Goal: Task Accomplishment & Management: Manage account settings

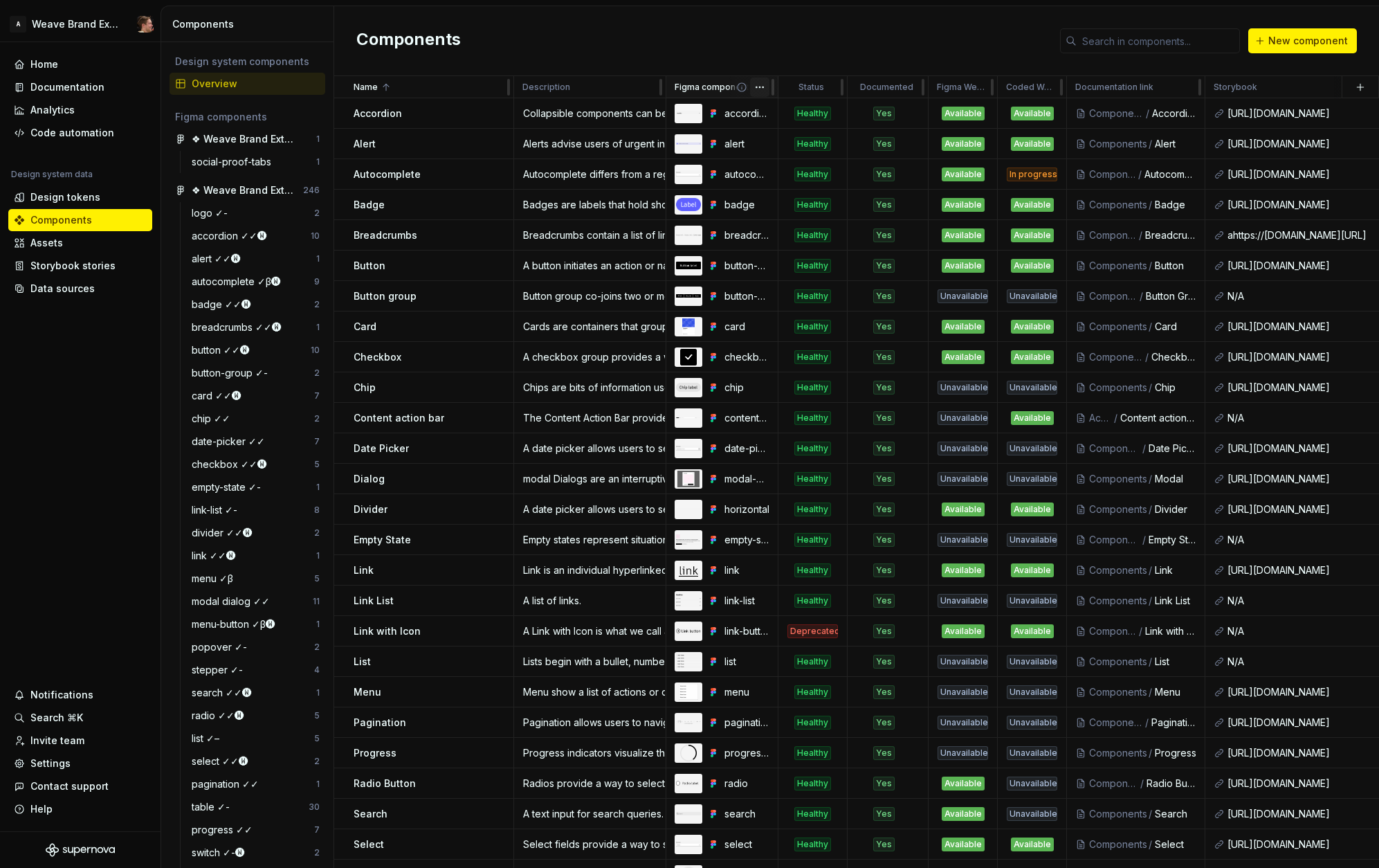
click at [757, 88] on html "A Weave Brand Extended Home Documentation Analytics Code automation Design syst…" at bounding box center [690, 434] width 1379 height 868
click at [775, 108] on div "Edit property" at bounding box center [813, 114] width 118 height 22
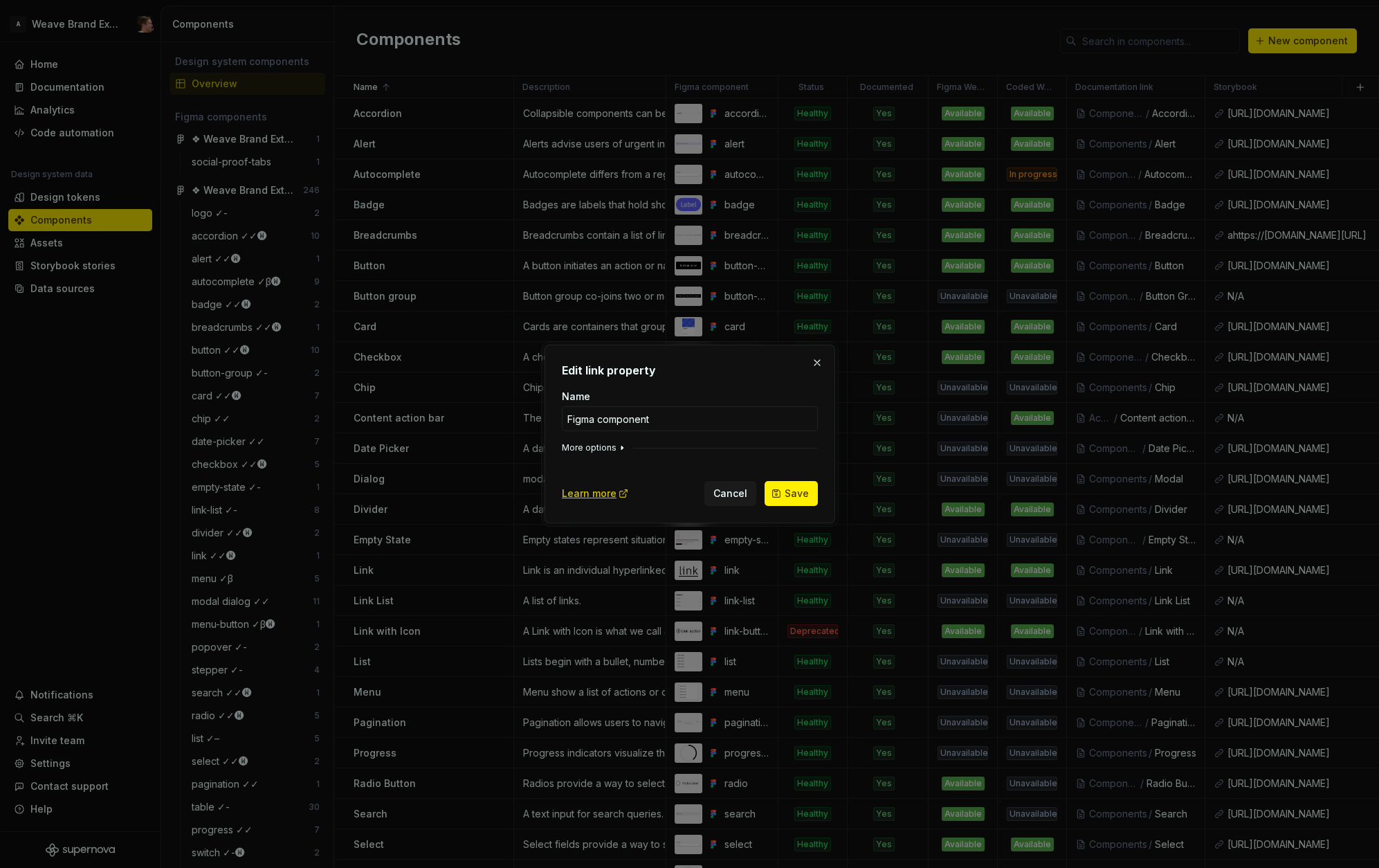
click at [609, 450] on button "More options" at bounding box center [595, 447] width 66 height 11
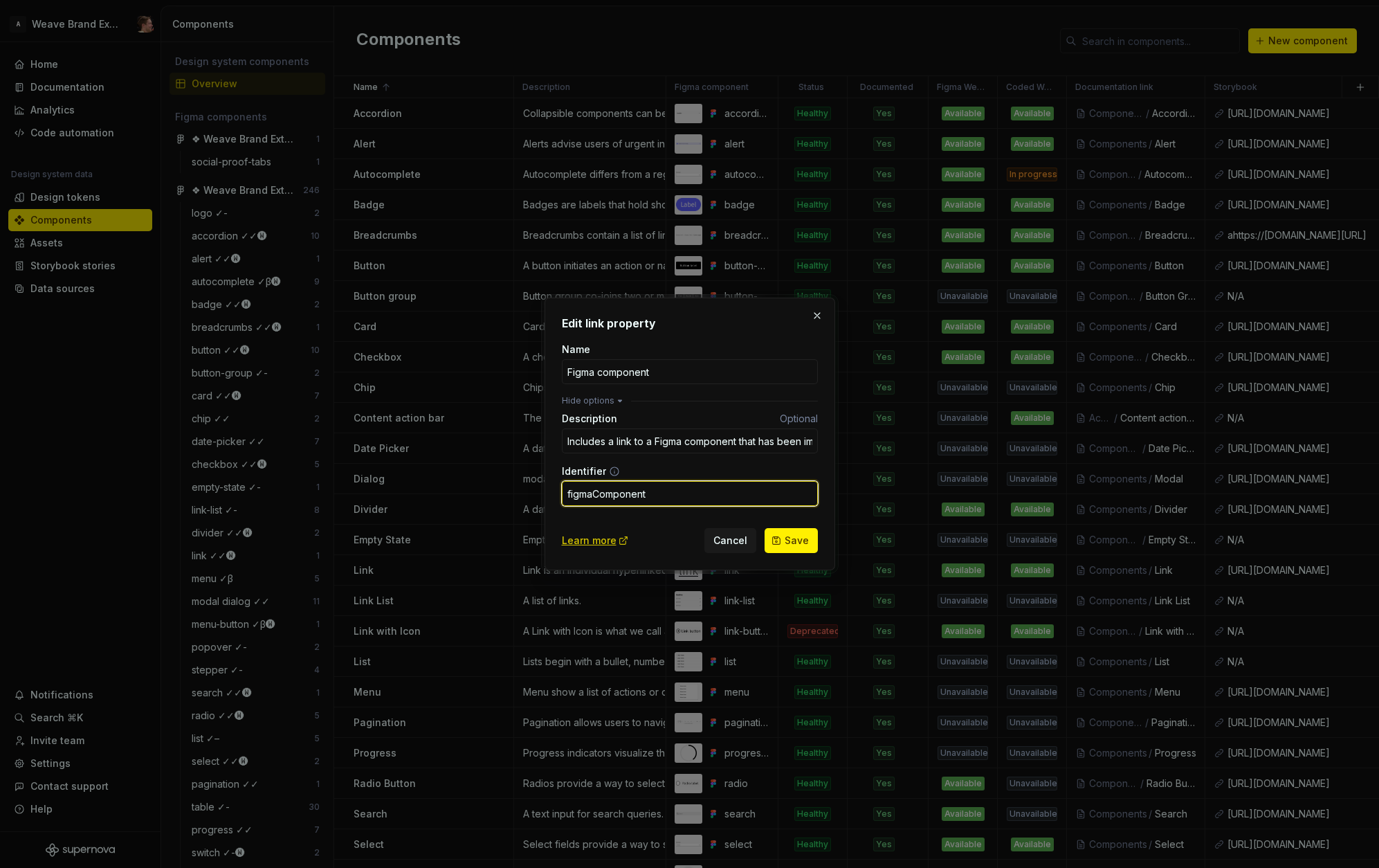
click at [668, 496] on input "figmaComponent" at bounding box center [690, 493] width 256 height 25
click at [814, 319] on button "button" at bounding box center [817, 315] width 19 height 19
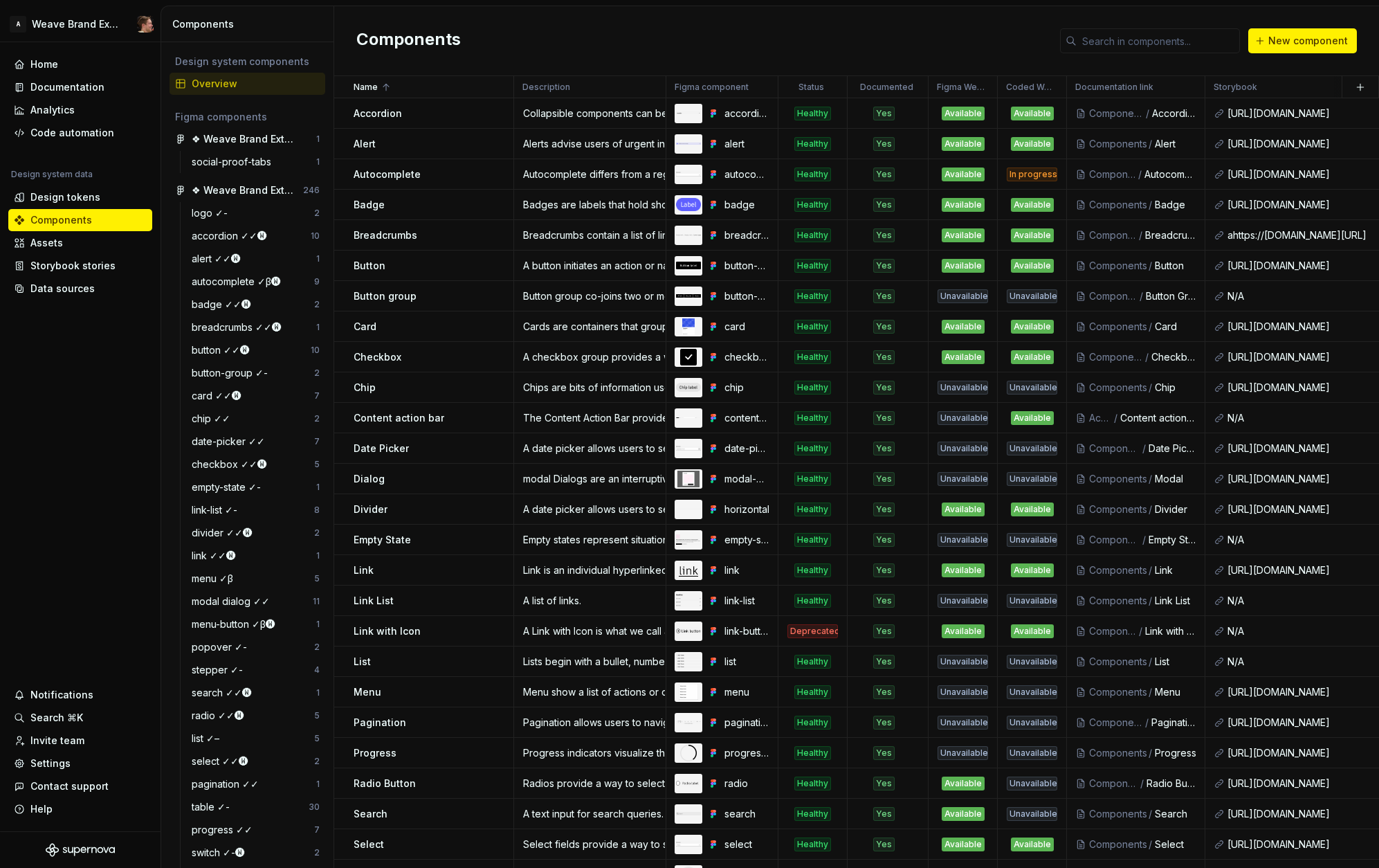
click at [739, 44] on div "Components New component" at bounding box center [857, 41] width 1045 height 70
click at [982, 90] on html "A Weave Brand Extended Home Documentation Analytics Code automation Design syst…" at bounding box center [690, 434] width 1379 height 868
click at [994, 113] on div "Edit property" at bounding box center [1032, 114] width 118 height 22
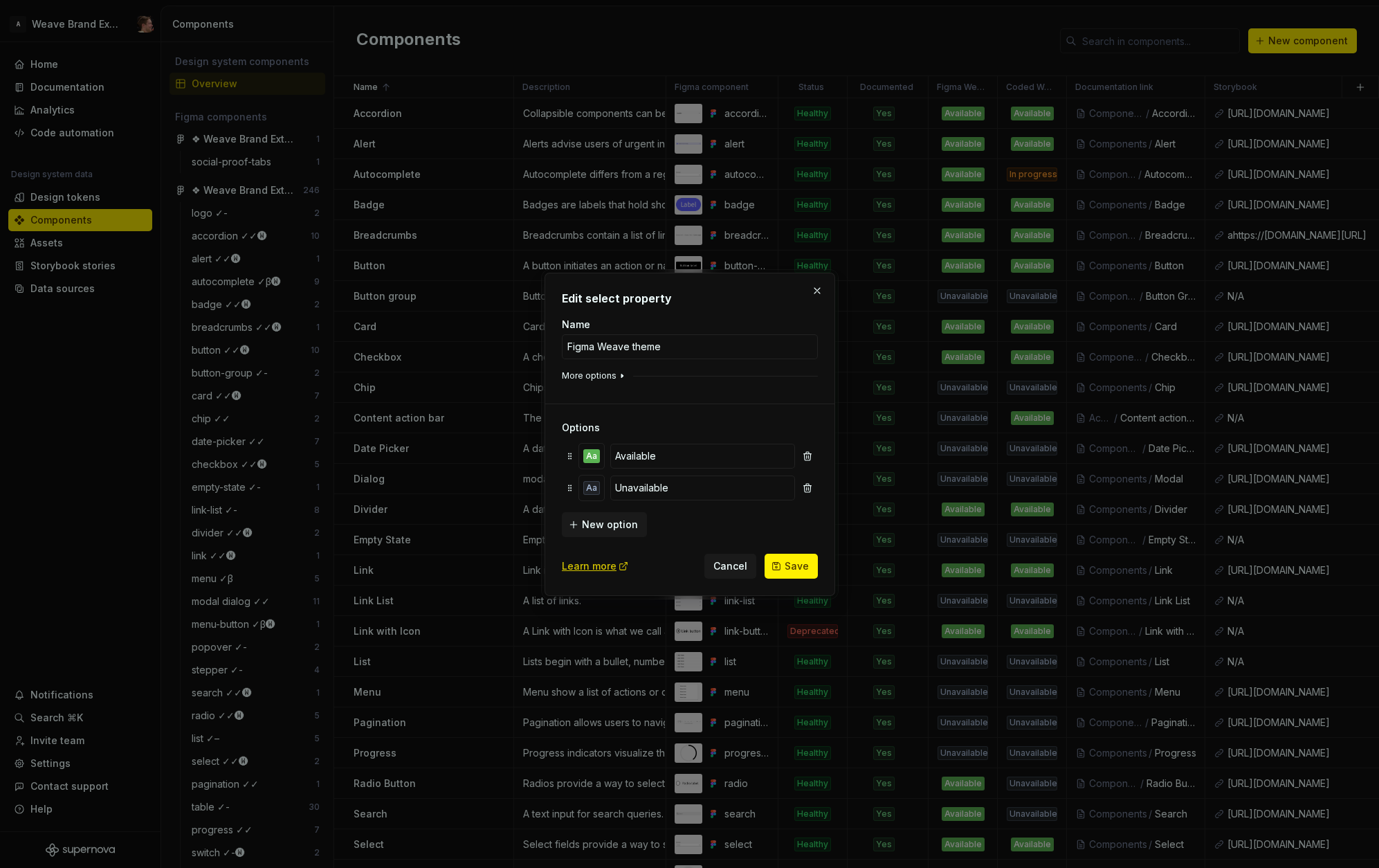
click at [593, 376] on button "More options" at bounding box center [595, 375] width 66 height 11
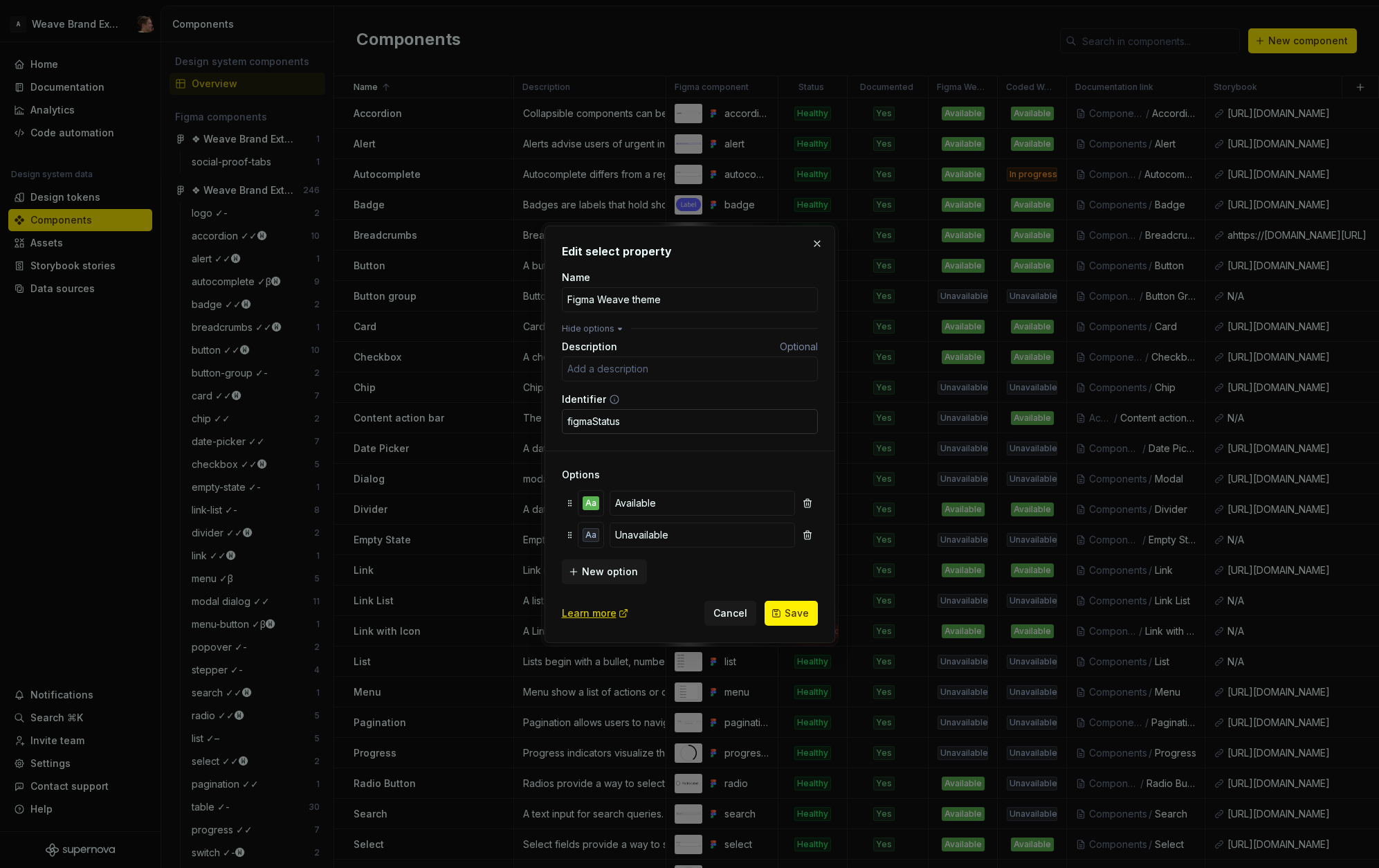
click at [656, 425] on input "figmaStatus" at bounding box center [690, 421] width 256 height 25
click at [800, 226] on div "Edit select property Name Figma Weave theme Hide options Description Optional I…" at bounding box center [690, 434] width 290 height 418
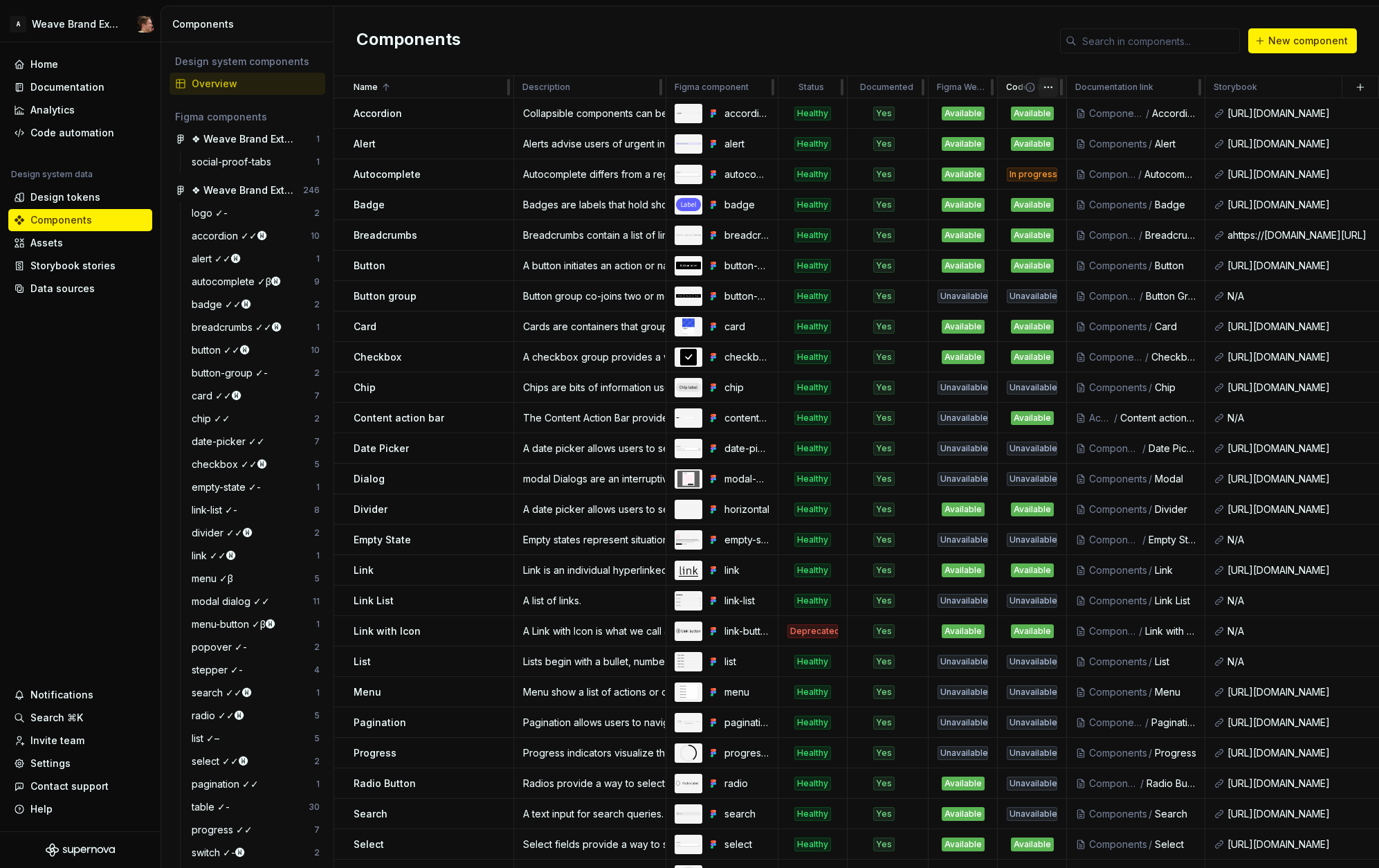
click at [1047, 90] on html "A Weave Brand Extended Home Documentation Analytics Code automation Design syst…" at bounding box center [690, 434] width 1379 height 868
click at [1075, 118] on span "Edit property" at bounding box center [1109, 114] width 90 height 14
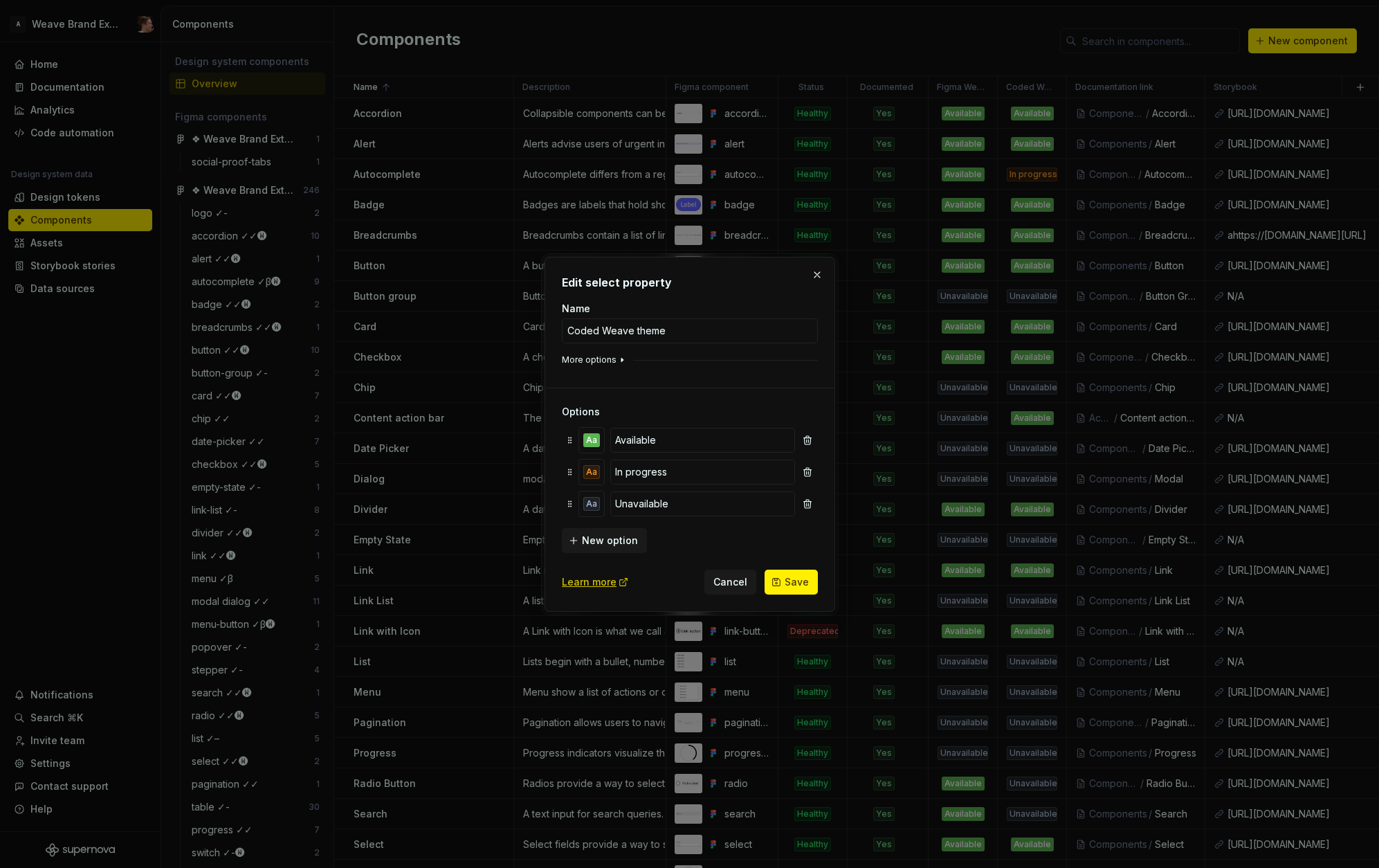
click at [595, 357] on button "More options" at bounding box center [595, 359] width 66 height 11
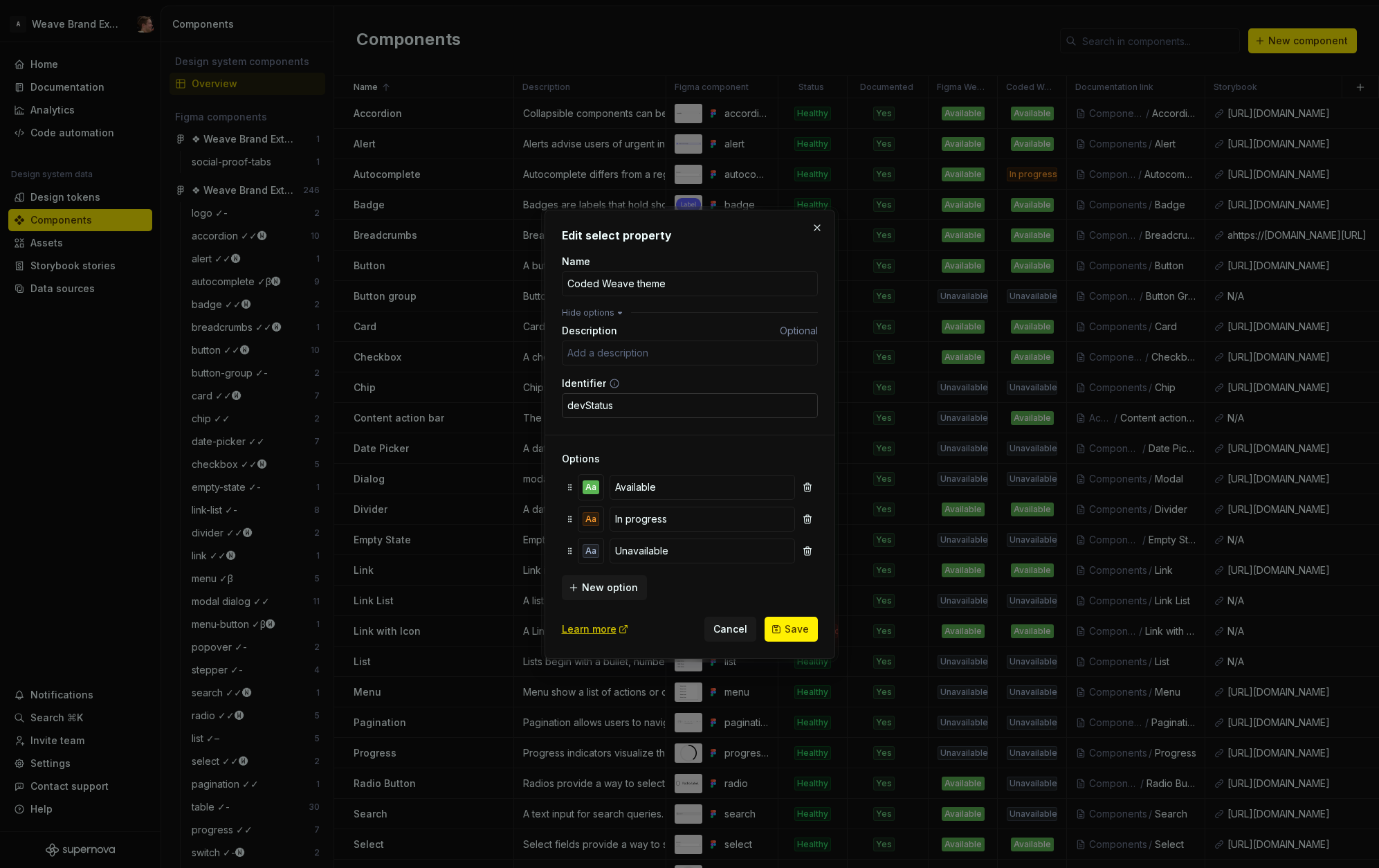
click at [653, 409] on input "devStatus" at bounding box center [690, 405] width 256 height 25
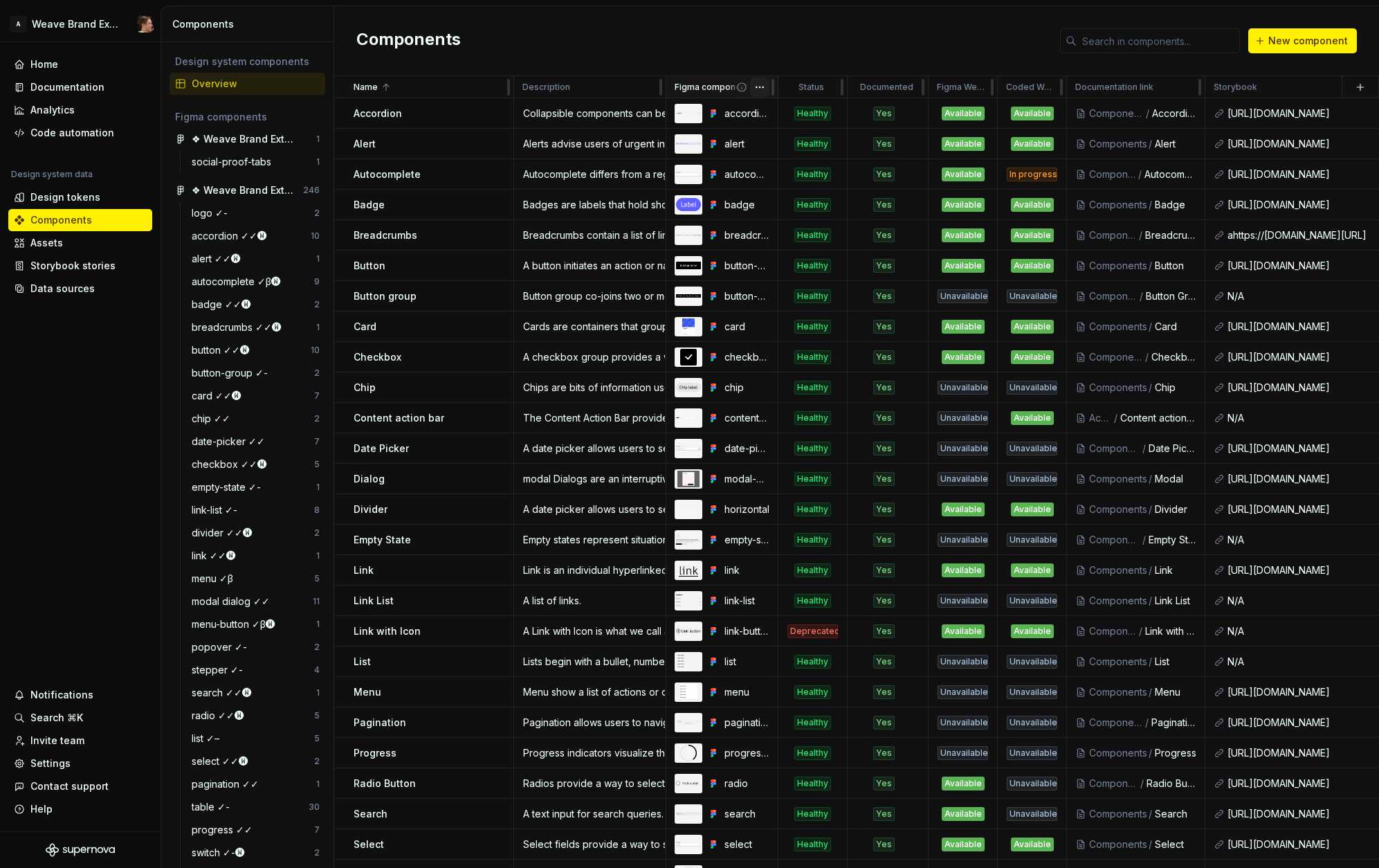
click at [761, 87] on html "A Weave Brand Extended Home Documentation Analytics Code automation Design syst…" at bounding box center [690, 434] width 1379 height 868
click at [784, 113] on span "Edit property" at bounding box center [820, 114] width 90 height 14
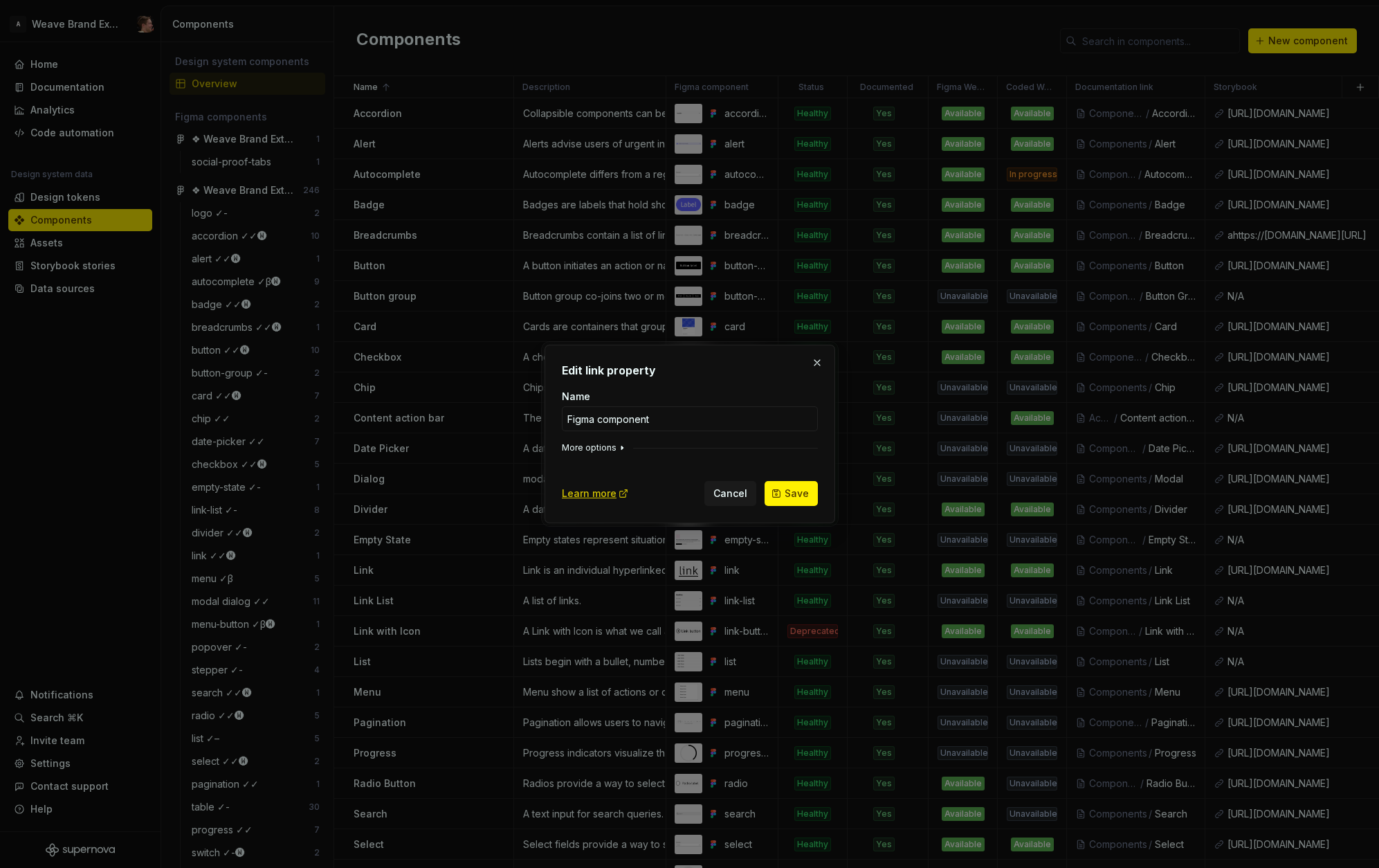
click at [604, 448] on button "More options" at bounding box center [595, 447] width 66 height 11
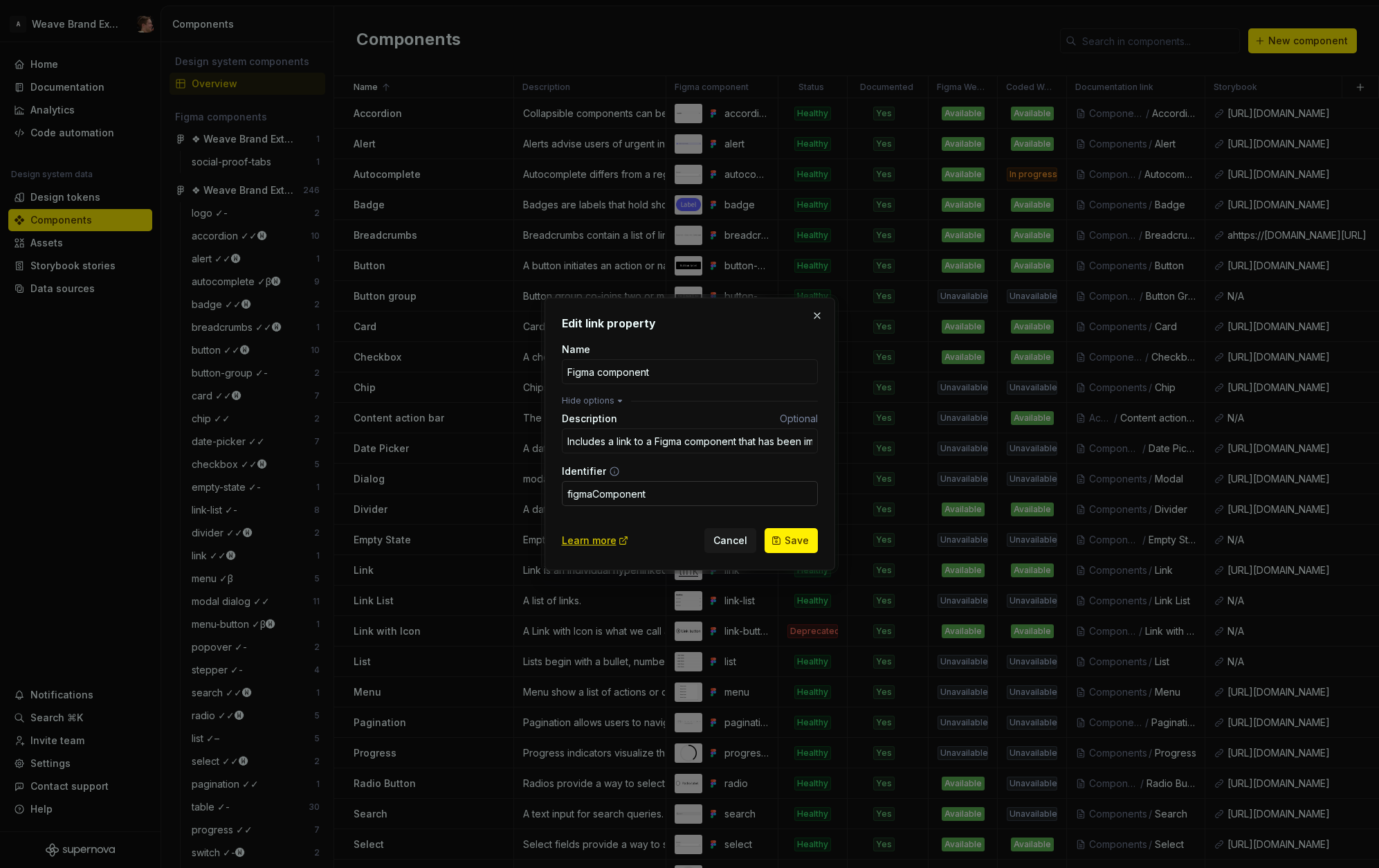
click at [624, 492] on input "figmaComponent" at bounding box center [690, 493] width 256 height 25
